Goal: Information Seeking & Learning: Learn about a topic

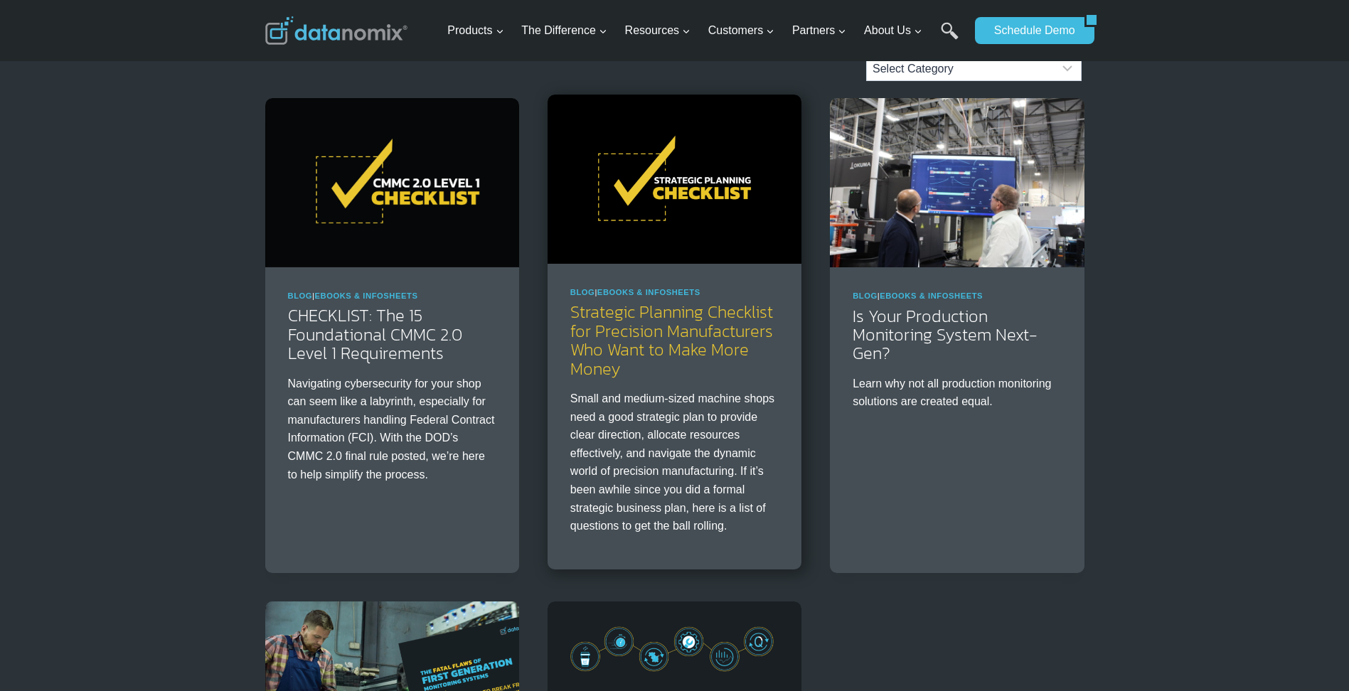
scroll to position [155, 0]
click at [669, 321] on link "Strategic Planning Checklist for Precision Manufacturers Who Want to Make More …" at bounding box center [671, 340] width 203 height 81
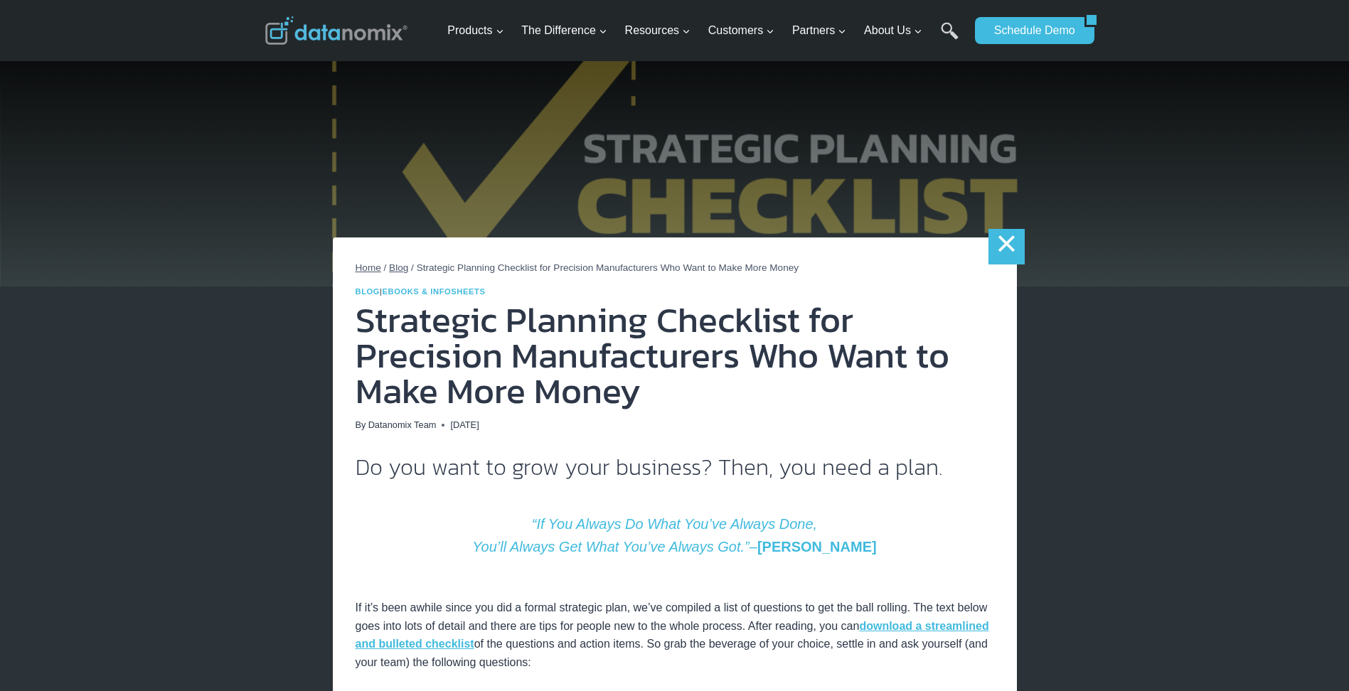
click at [1012, 245] on link "×" at bounding box center [1006, 247] width 36 height 36
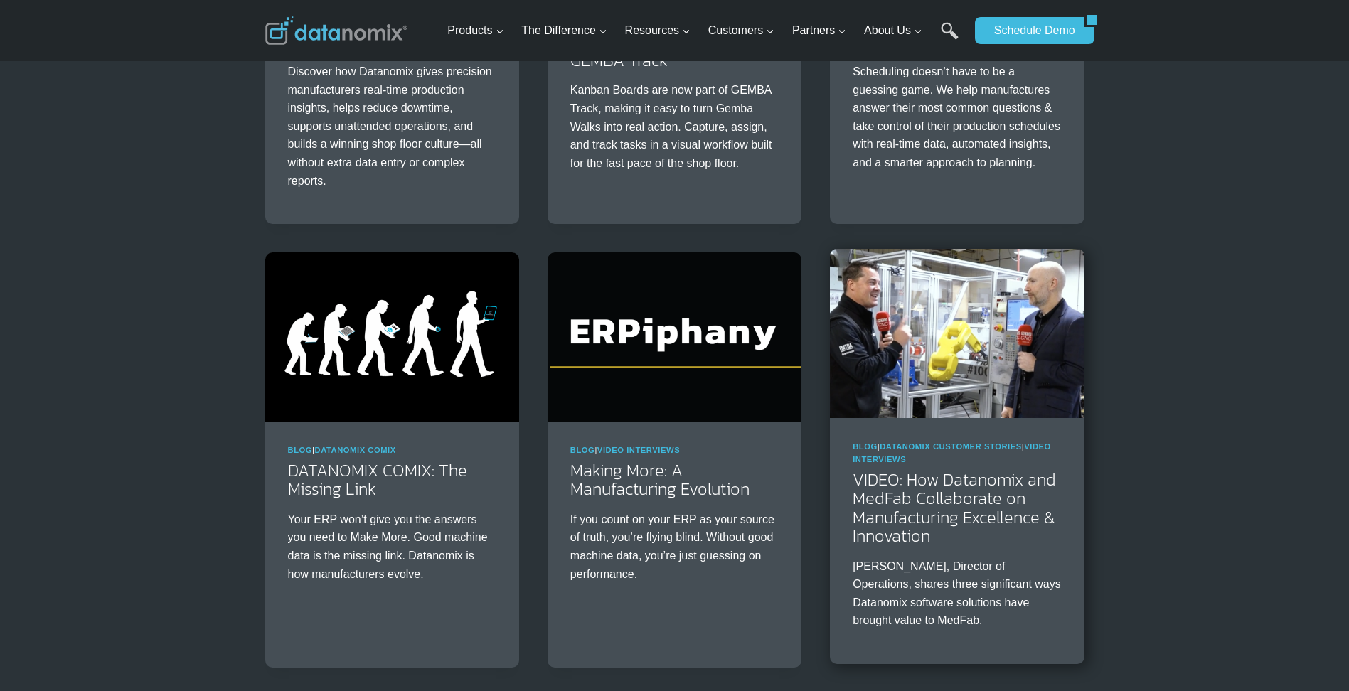
scroll to position [1432, 0]
click at [1000, 332] on img at bounding box center [957, 334] width 254 height 169
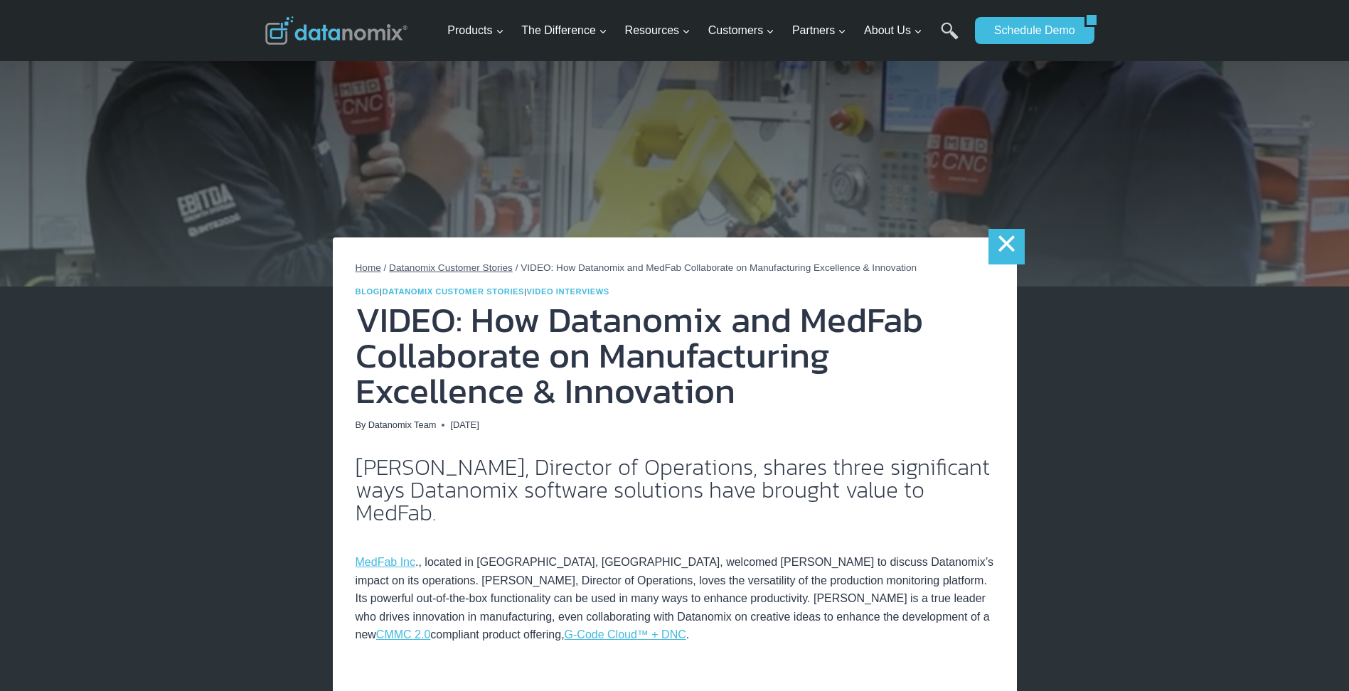
click at [1011, 243] on link "×" at bounding box center [1006, 247] width 36 height 36
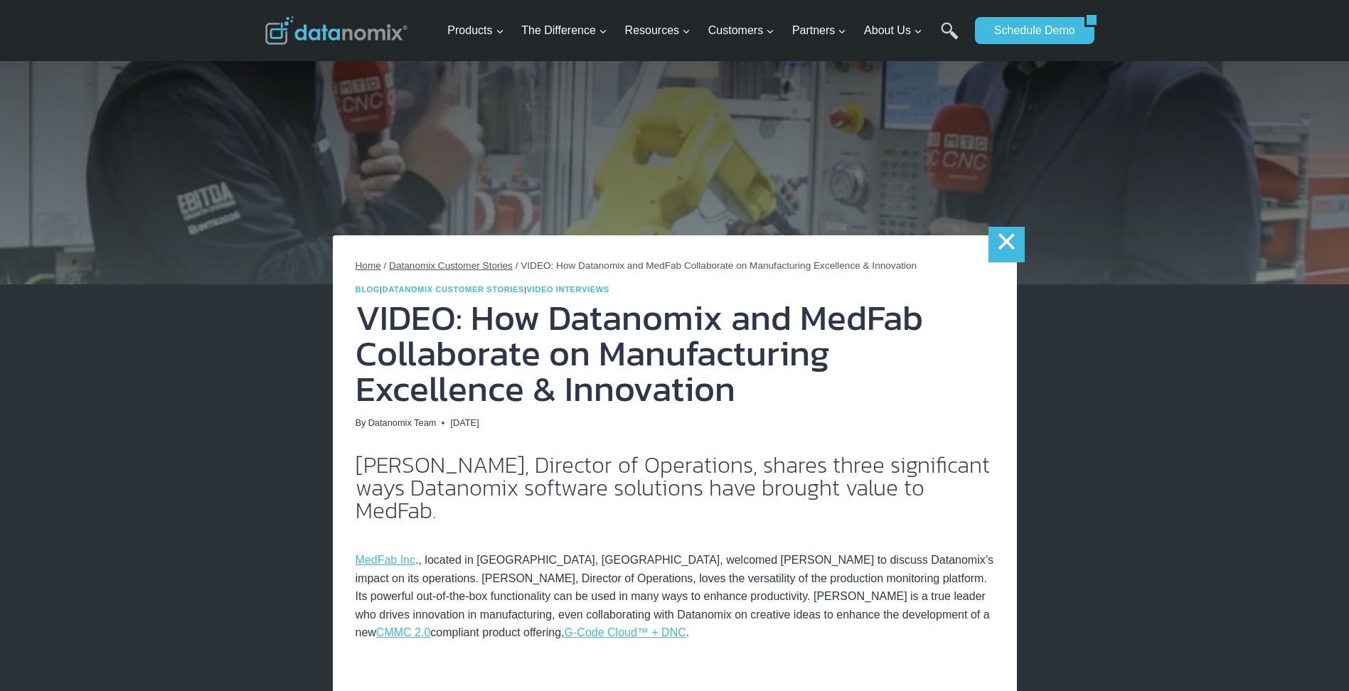
scroll to position [4, 0]
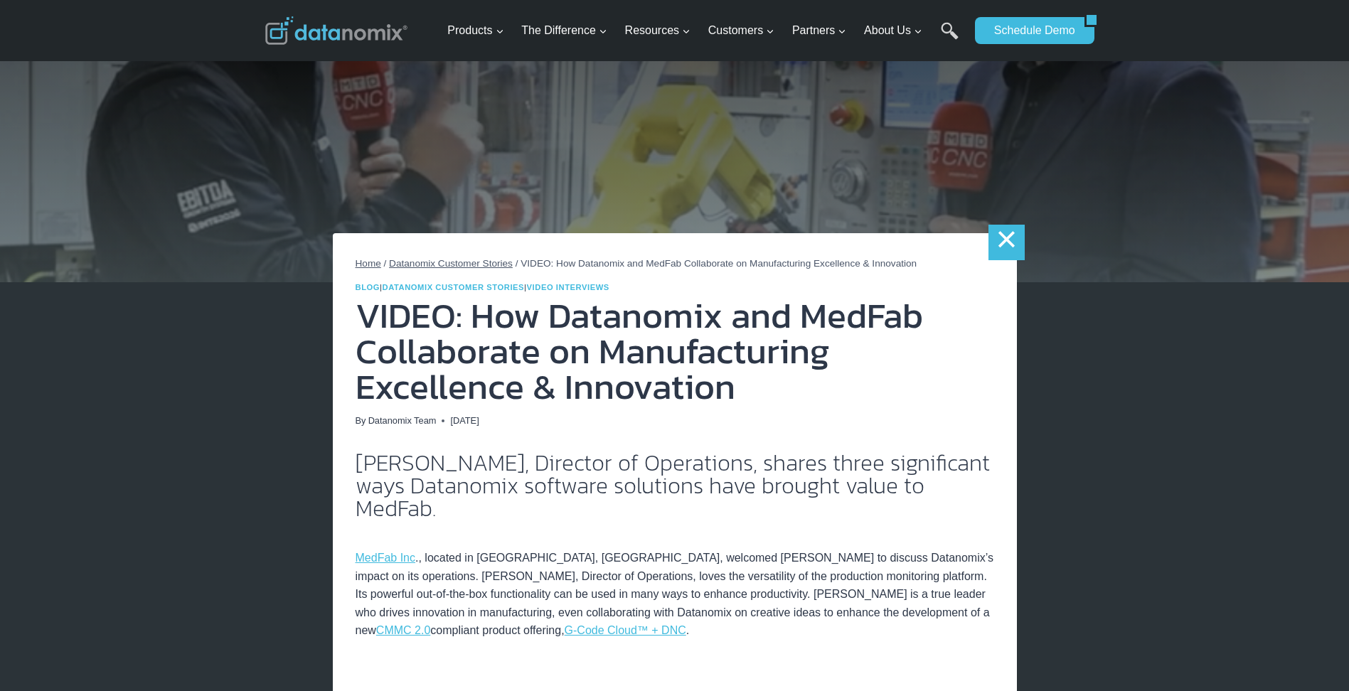
click at [1000, 247] on link "×" at bounding box center [1006, 243] width 36 height 36
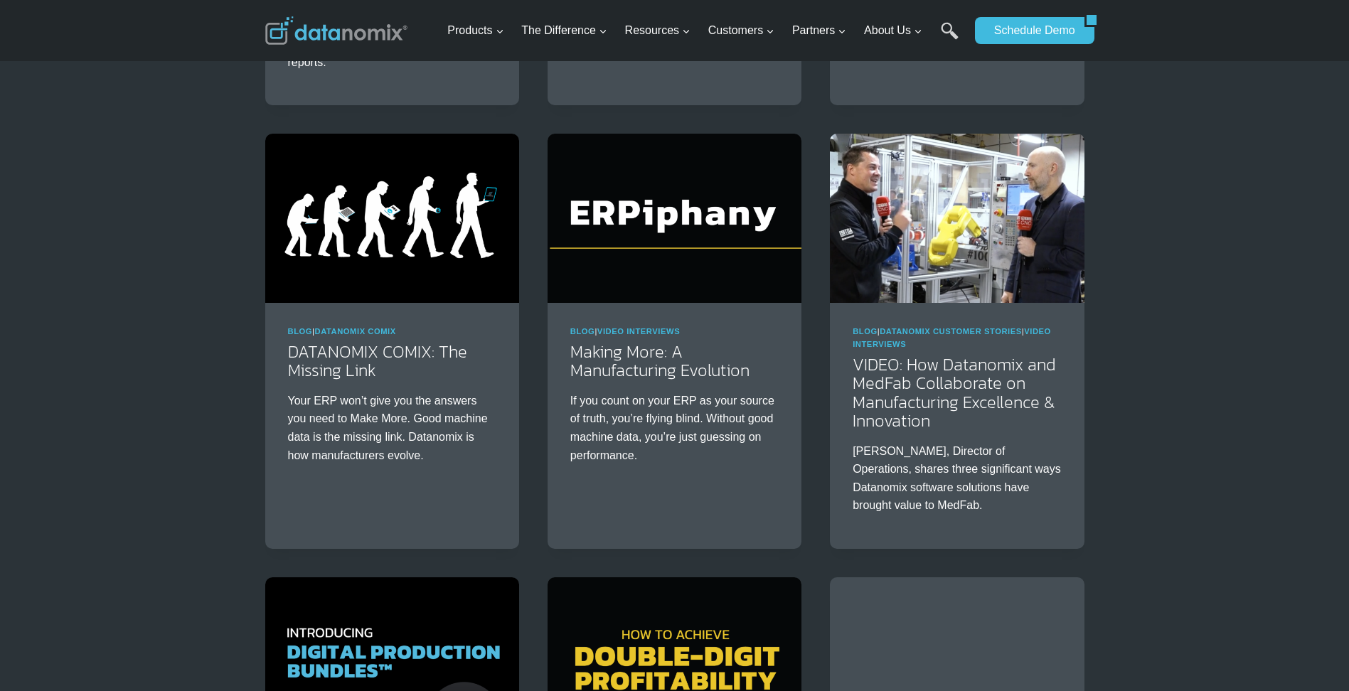
scroll to position [1480, 0]
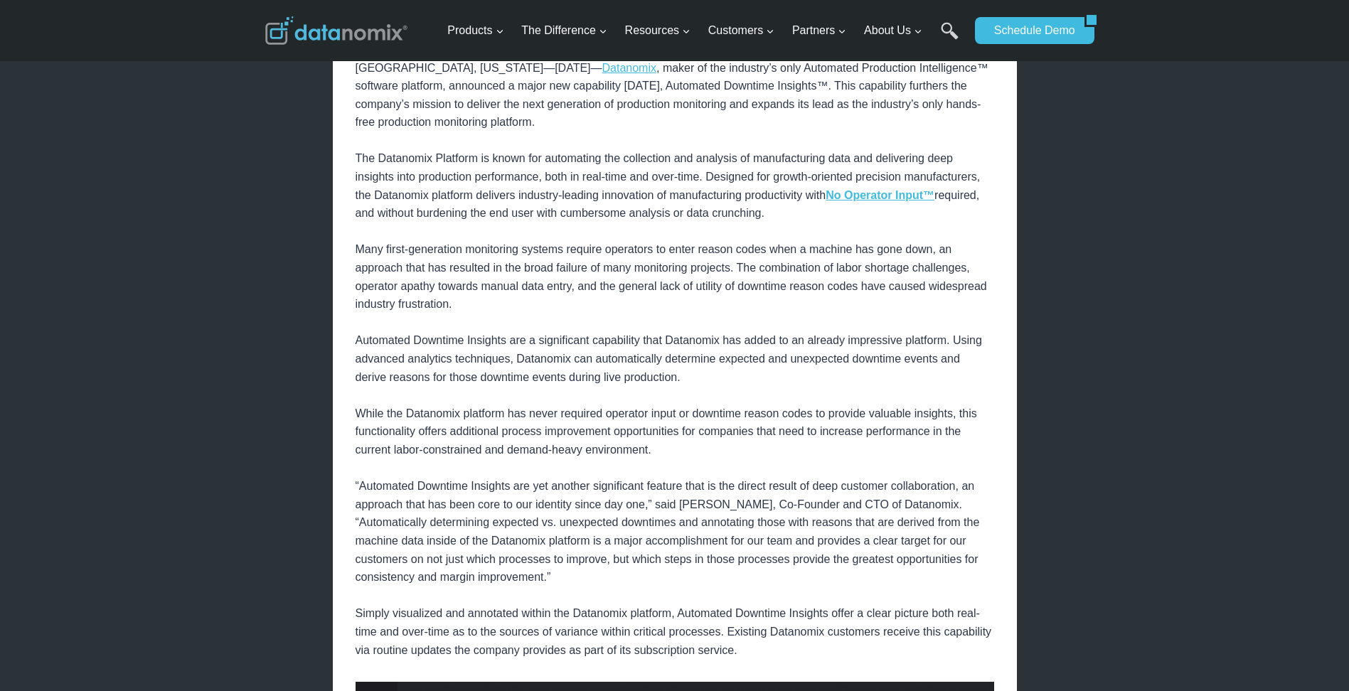
scroll to position [114, 0]
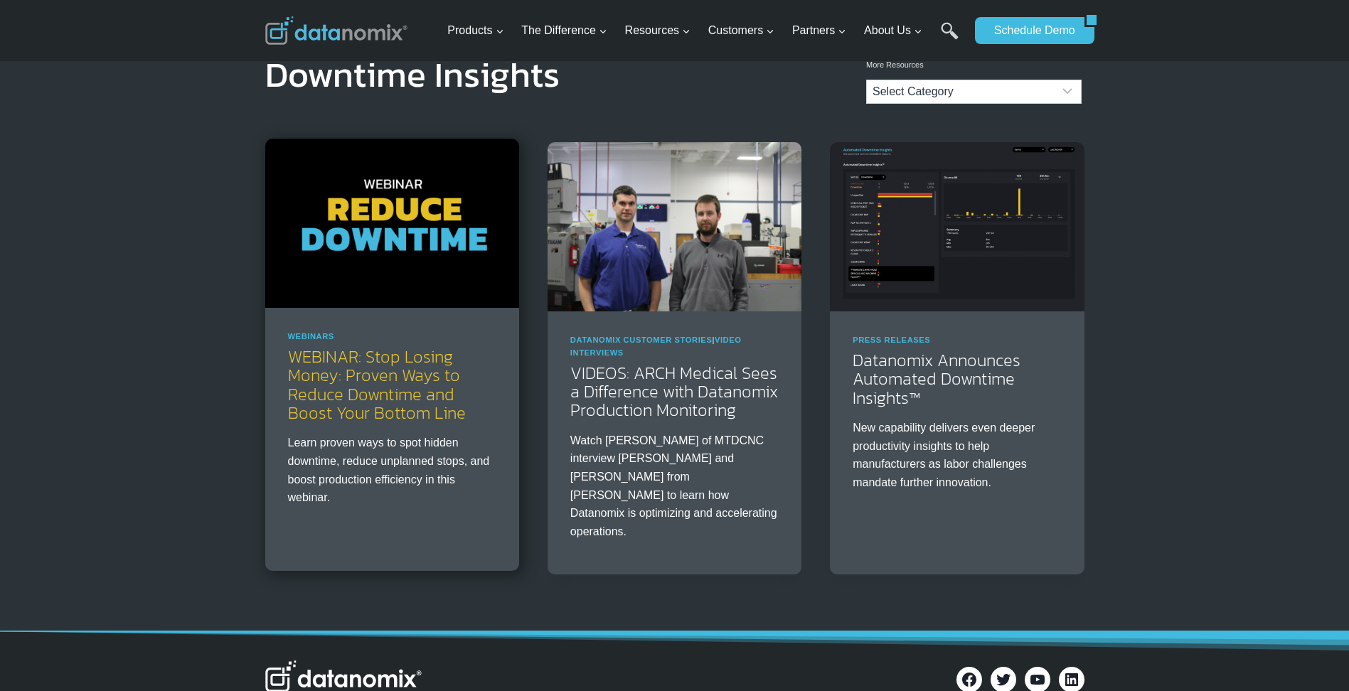
scroll to position [33, 0]
click at [341, 372] on link "WEBINAR: Stop Losing Money: Proven Ways to Reduce Downtime and Boost Your Botto…" at bounding box center [377, 383] width 178 height 81
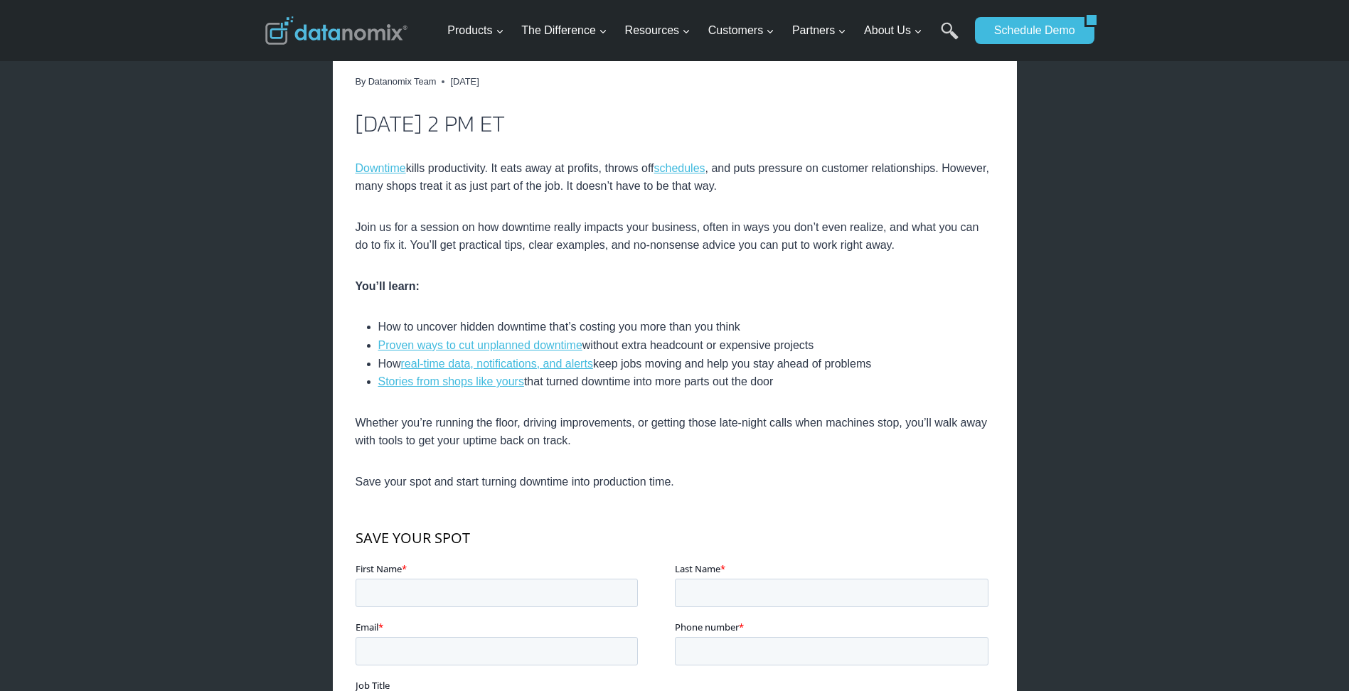
scroll to position [343, 0]
click at [513, 346] on link "Proven ways to cut unplanned downtime" at bounding box center [480, 346] width 204 height 12
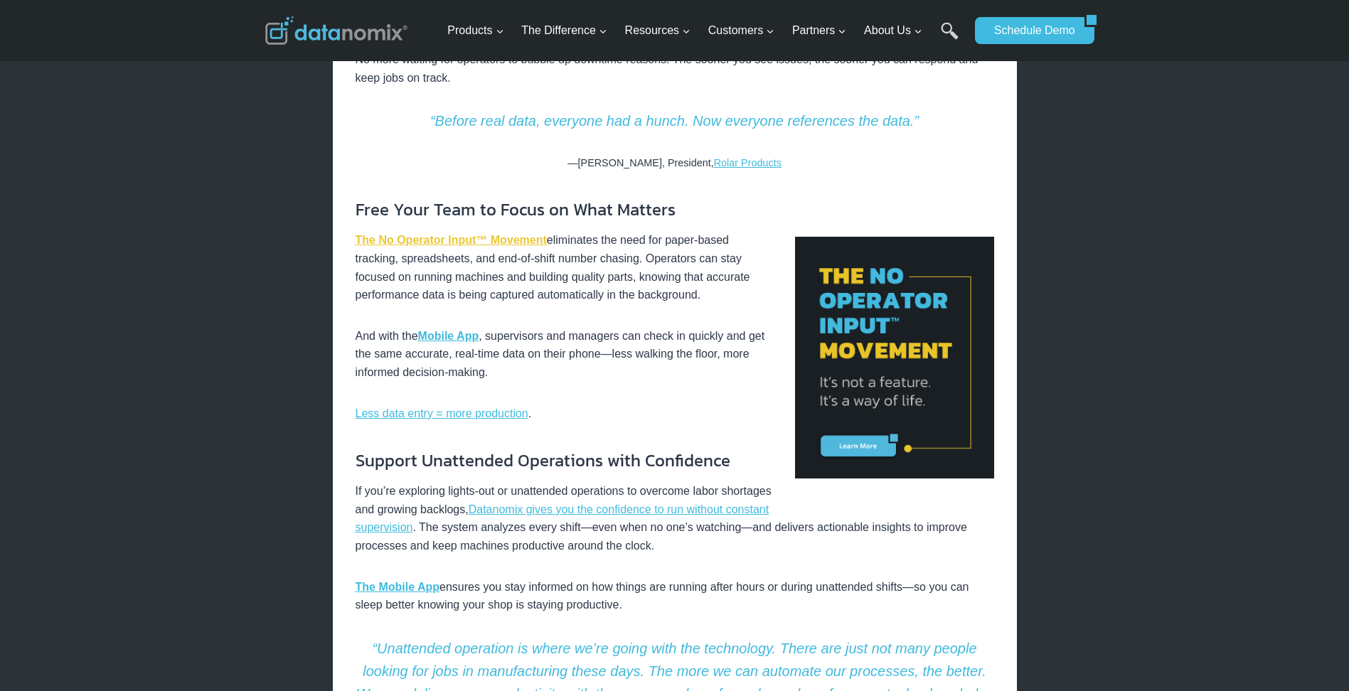
scroll to position [767, 0]
click at [486, 247] on link "The No Operator Input™ Movement" at bounding box center [450, 241] width 191 height 12
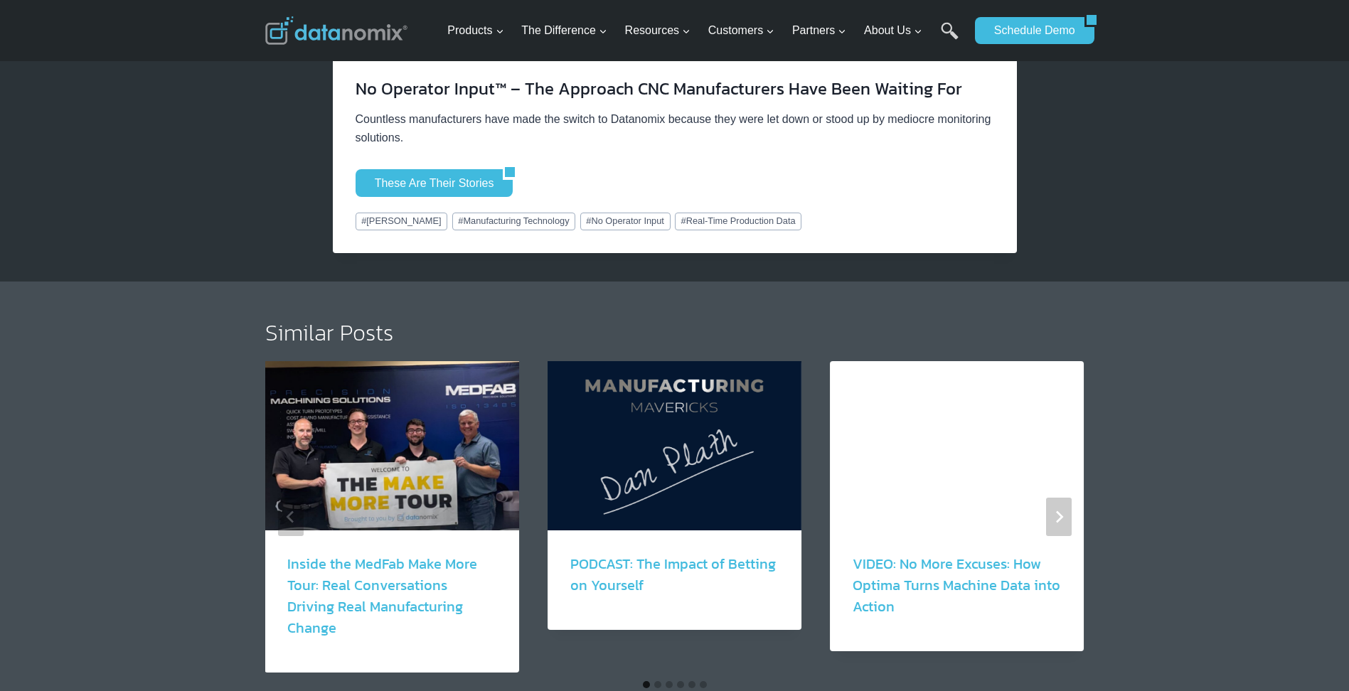
scroll to position [1549, 0]
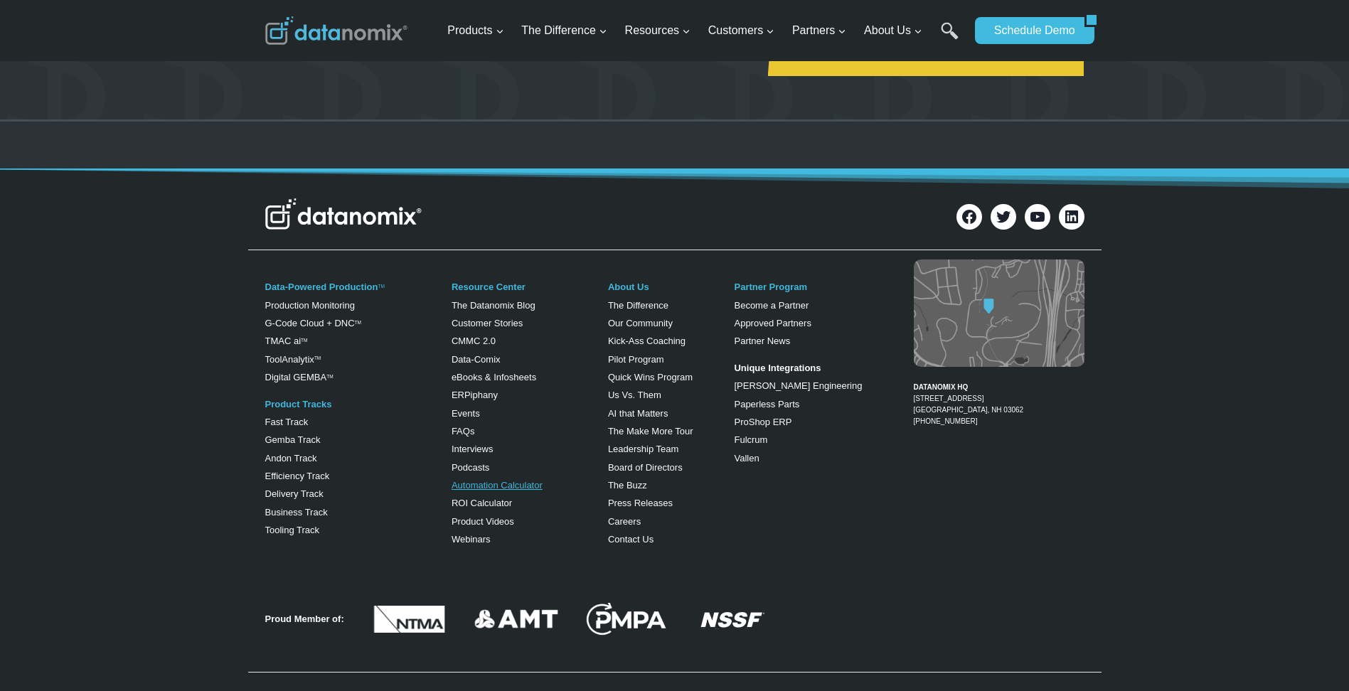
scroll to position [634, 0]
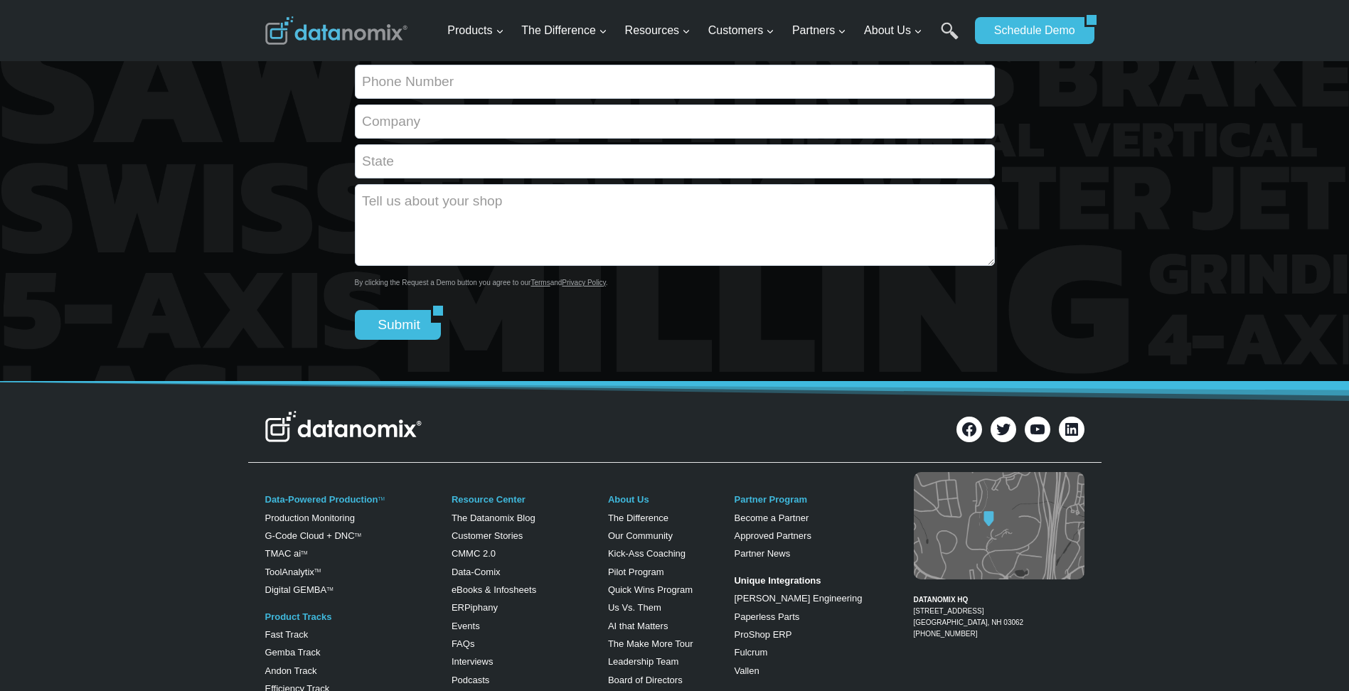
scroll to position [436, 0]
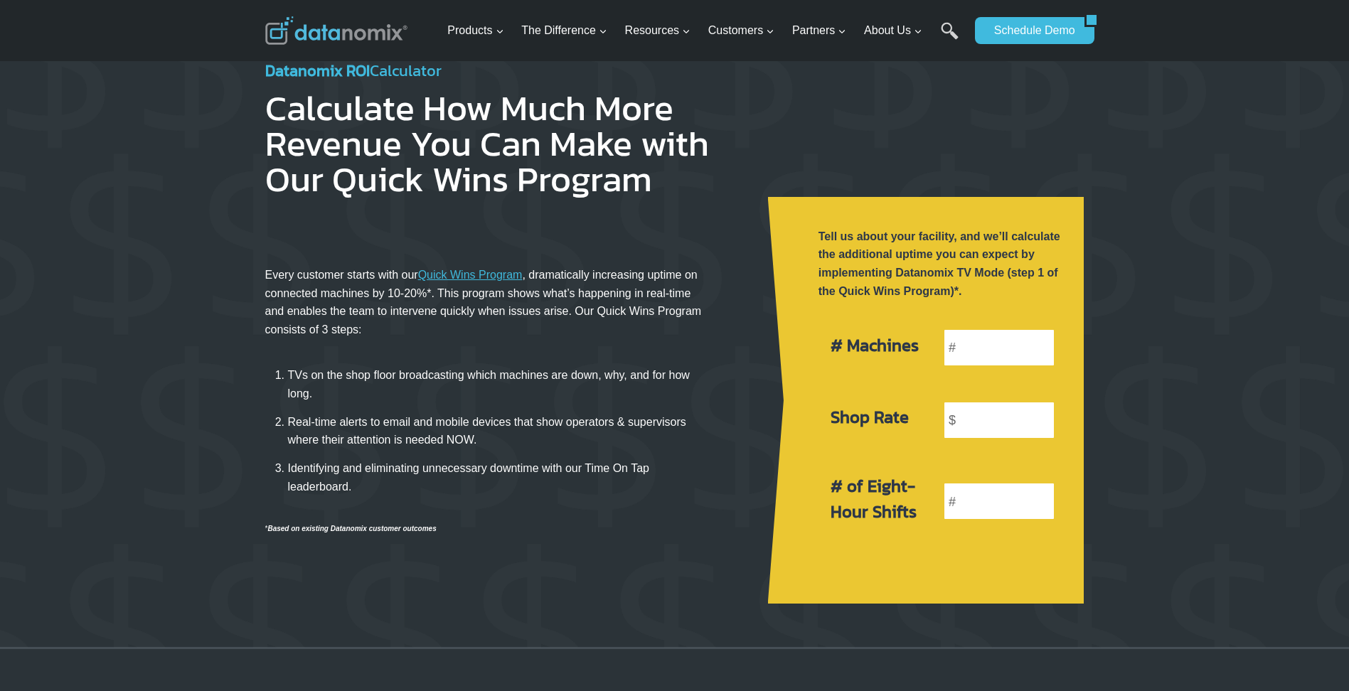
scroll to position [26, 0]
click at [446, 270] on link "Quick Wins Program" at bounding box center [470, 275] width 105 height 12
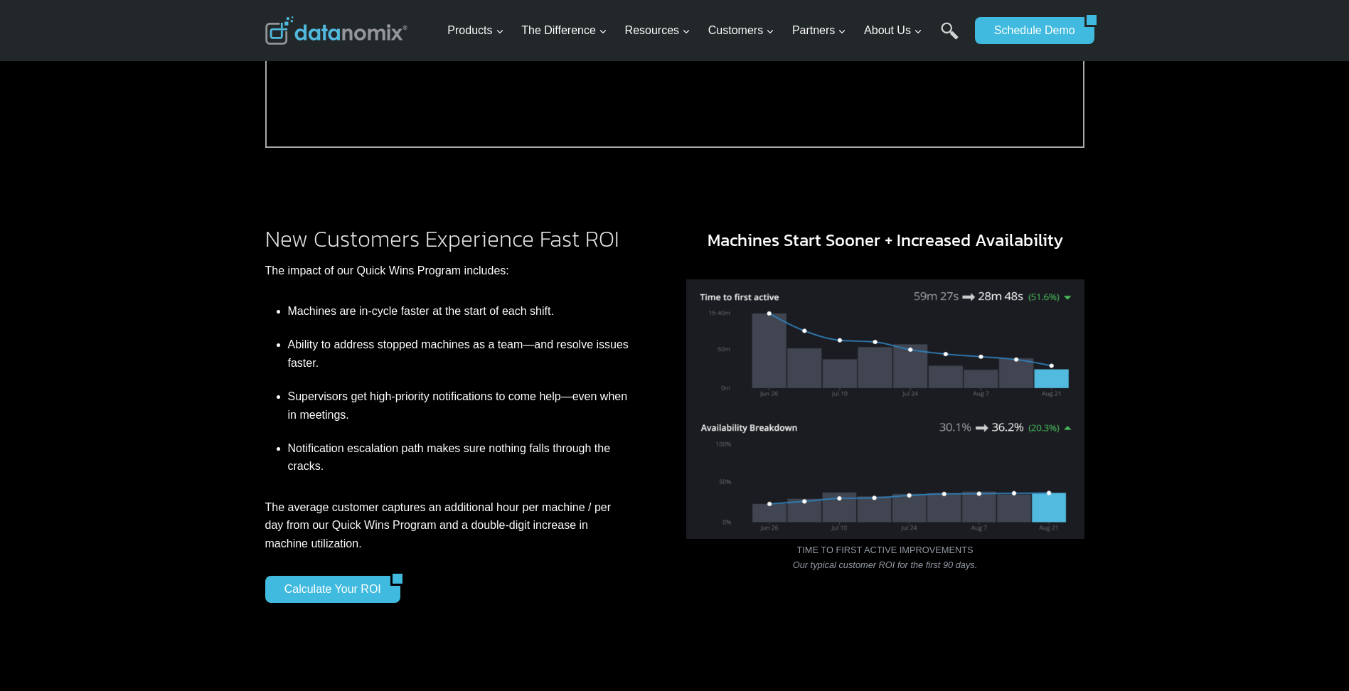
scroll to position [879, 0]
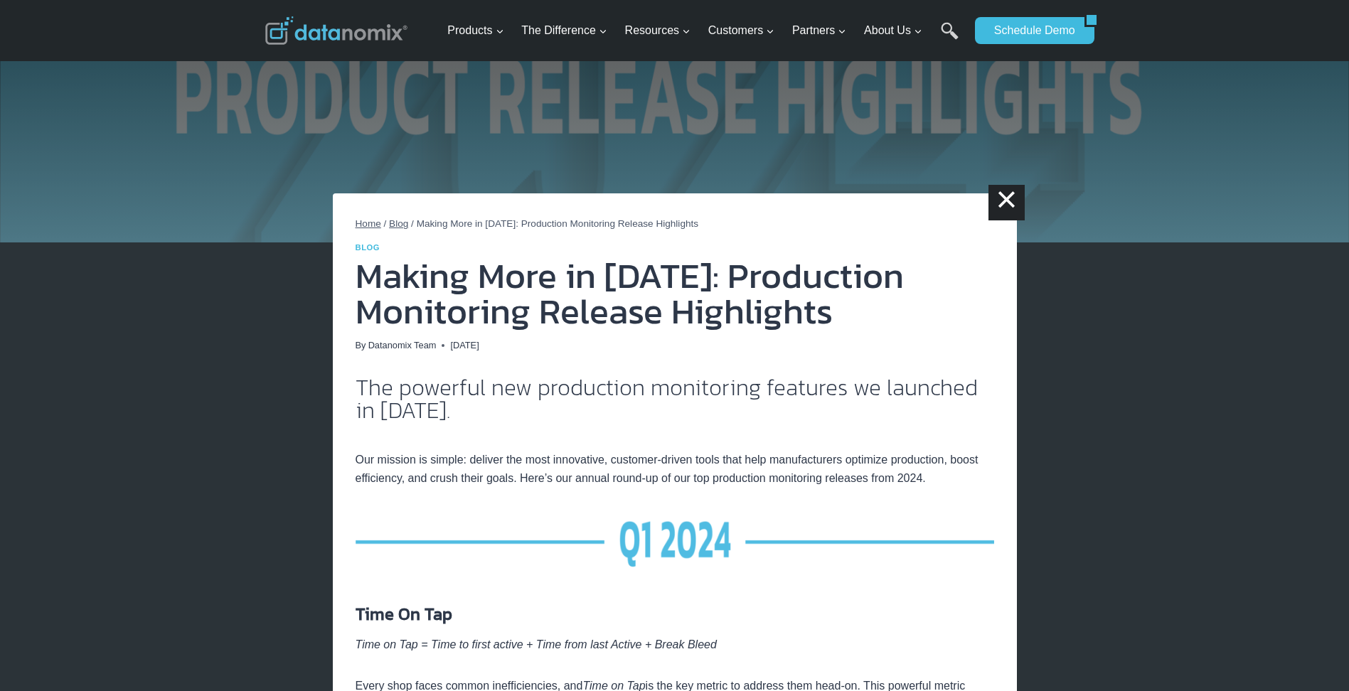
scroll to position [43, 0]
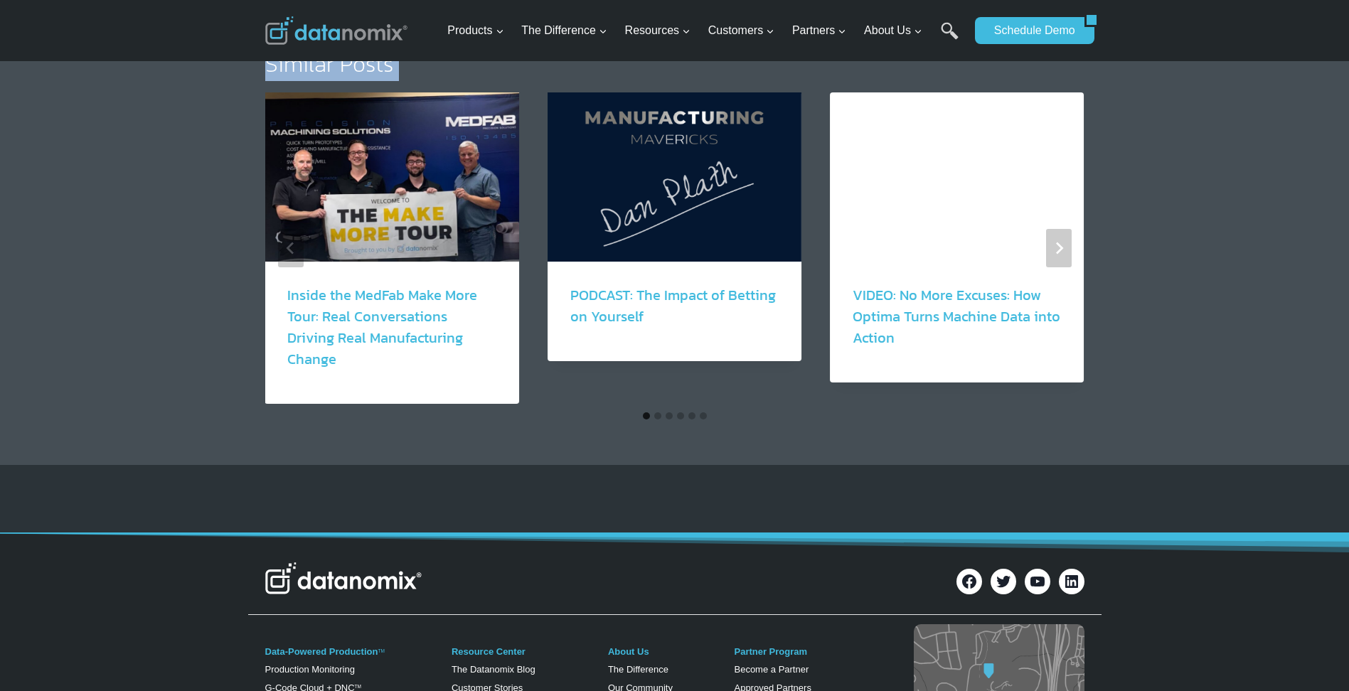
drag, startPoint x: 351, startPoint y: 273, endPoint x: 854, endPoint y: 397, distance: 517.8
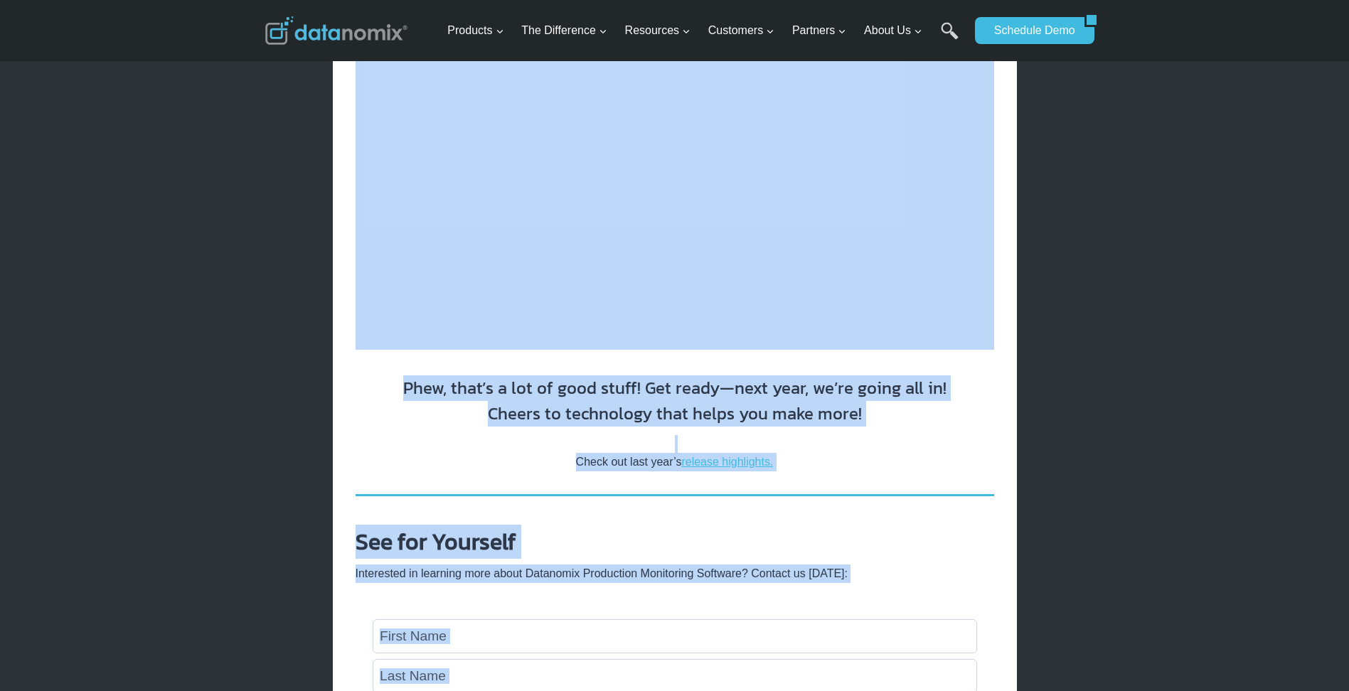
scroll to position [9704, 0]
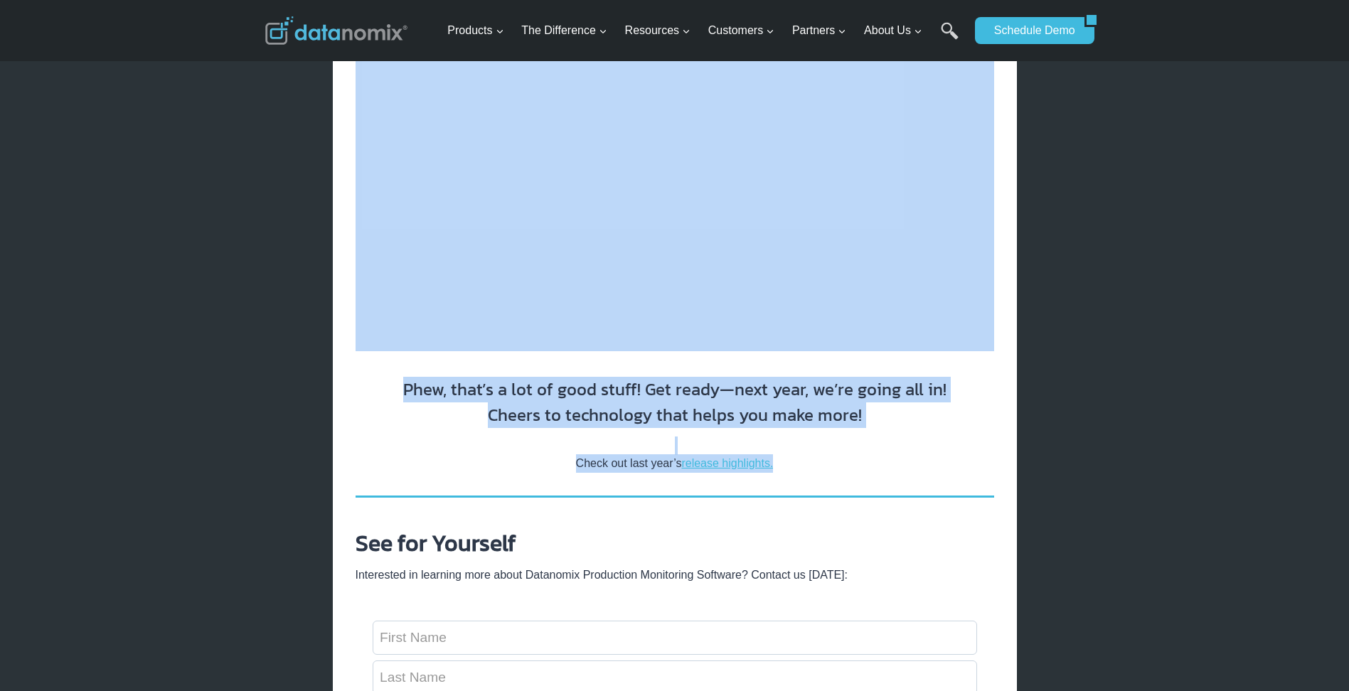
click at [838, 454] on p "Check out last year’s release highlights." at bounding box center [674, 455] width 638 height 36
drag, startPoint x: 838, startPoint y: 454, endPoint x: 731, endPoint y: 373, distance: 134.1
copy div "Making More in 2024: Production Monitoring Release Highlights By Datanomix Team…"
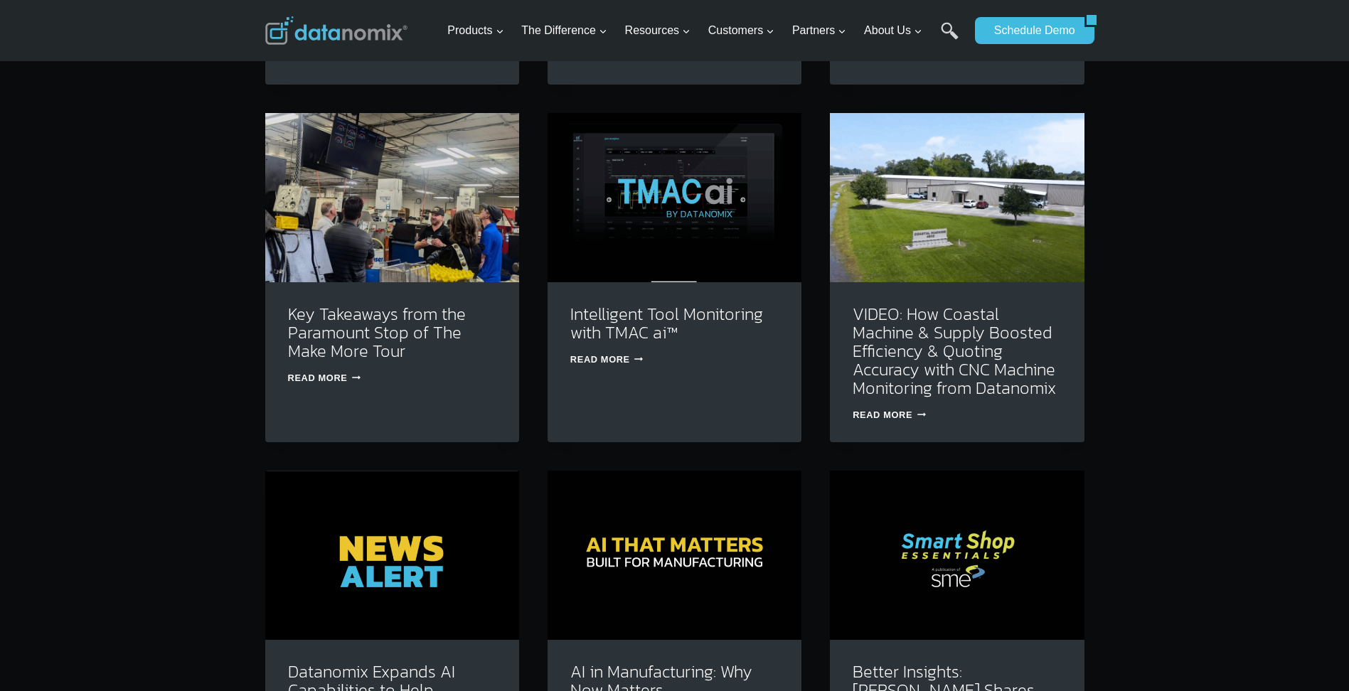
scroll to position [799, 0]
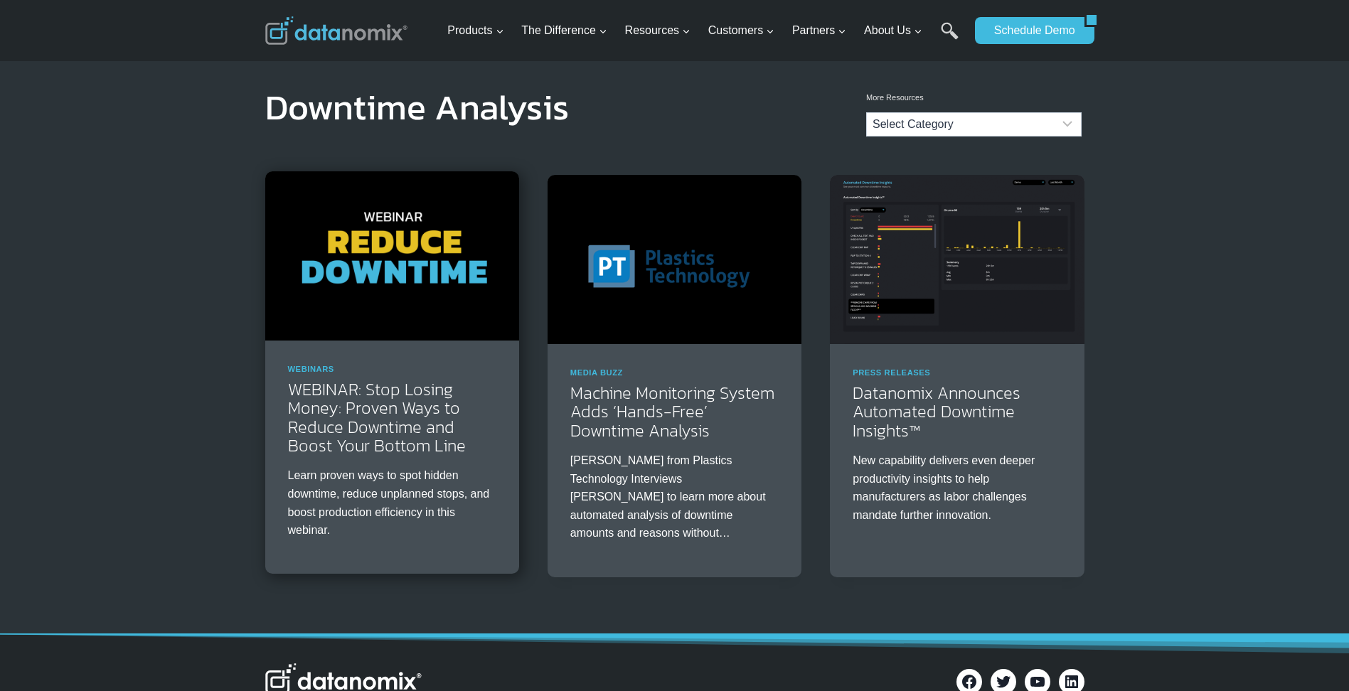
scroll to position [1, 0]
click at [401, 261] on img at bounding box center [392, 255] width 254 height 169
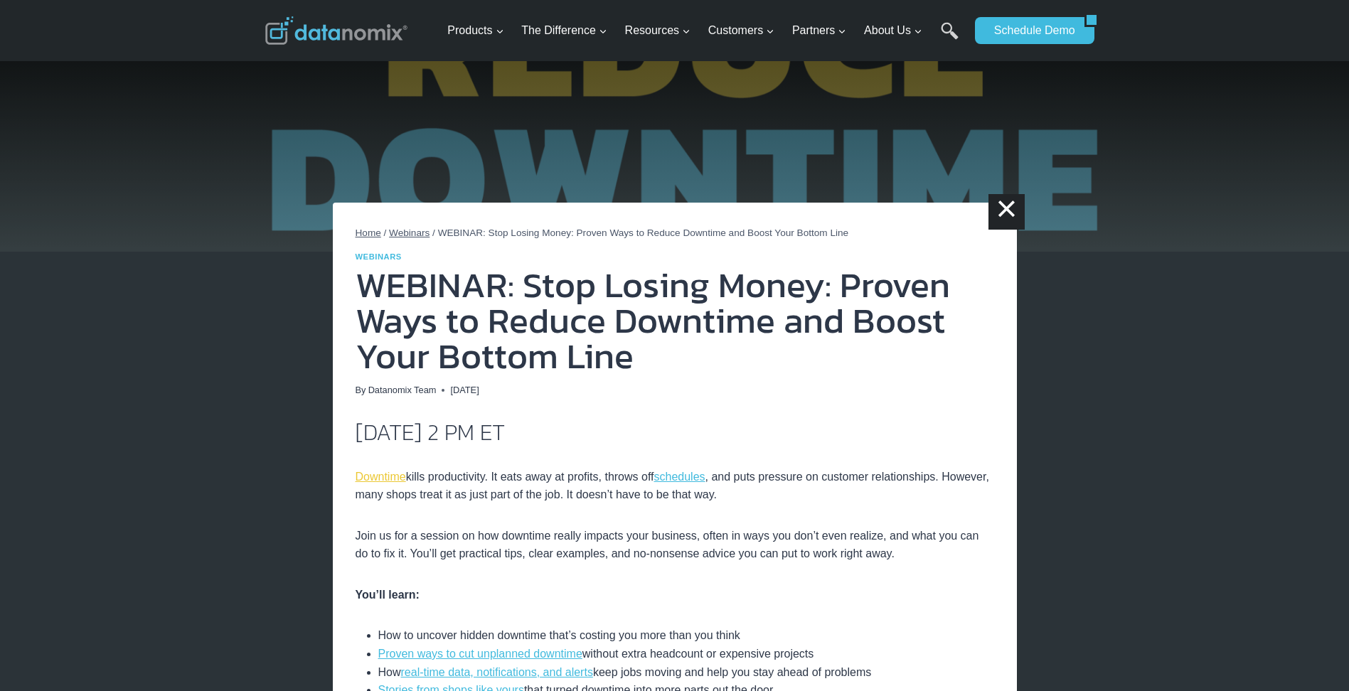
scroll to position [34, 0]
click at [390, 481] on link "Downtime" at bounding box center [380, 477] width 50 height 12
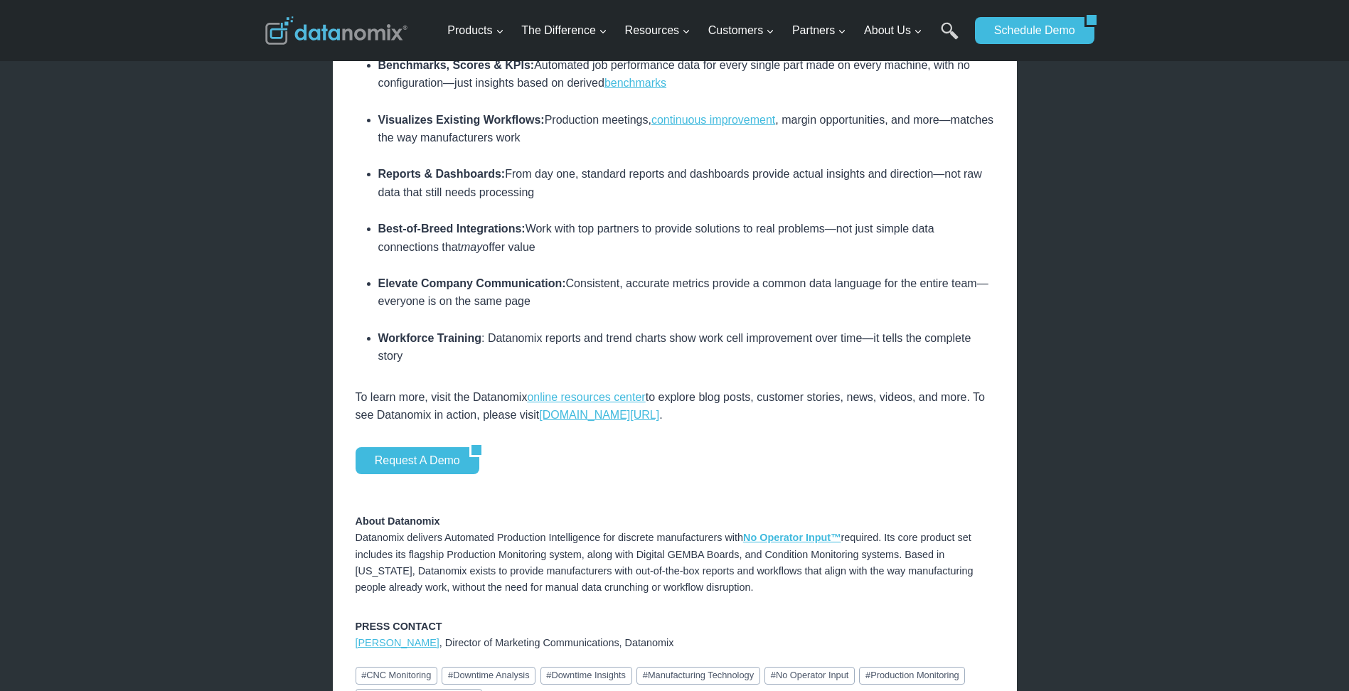
scroll to position [1578, 0]
click at [597, 418] on link "www.datanomix.io/schedule-a-demo/" at bounding box center [599, 416] width 120 height 12
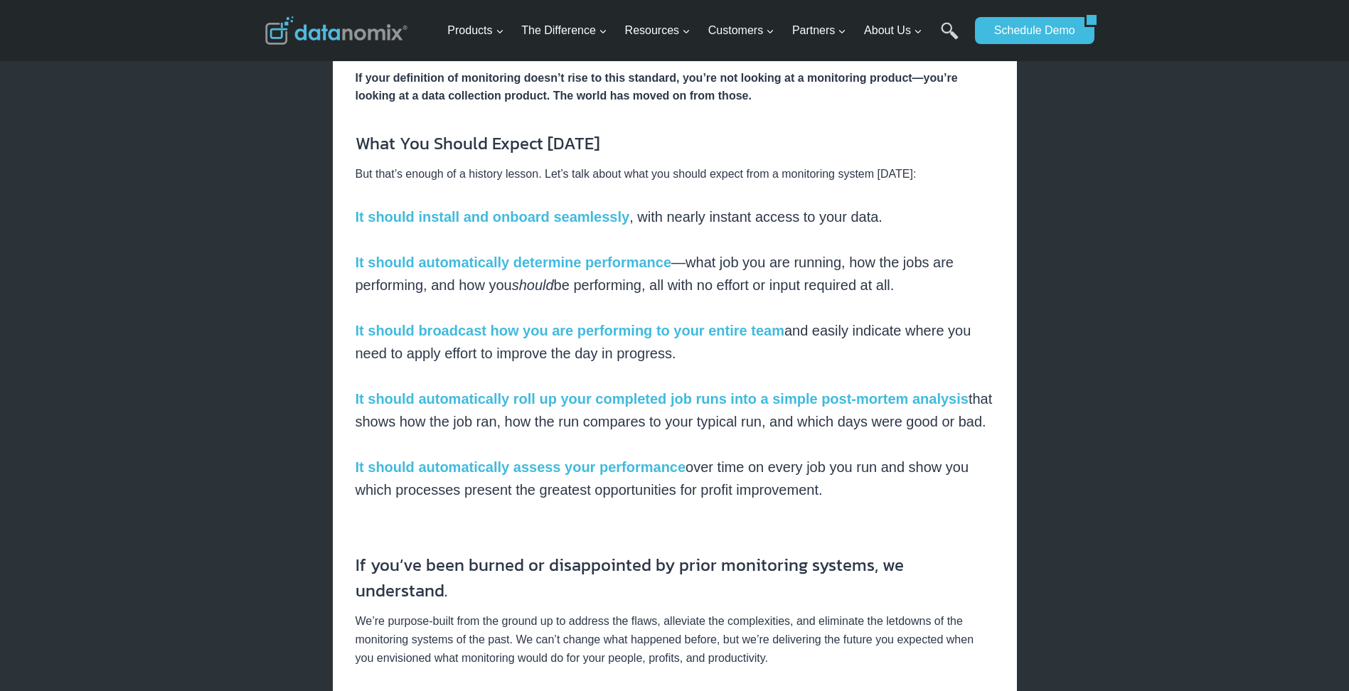
scroll to position [1758, 0]
